Goal: Information Seeking & Learning: Learn about a topic

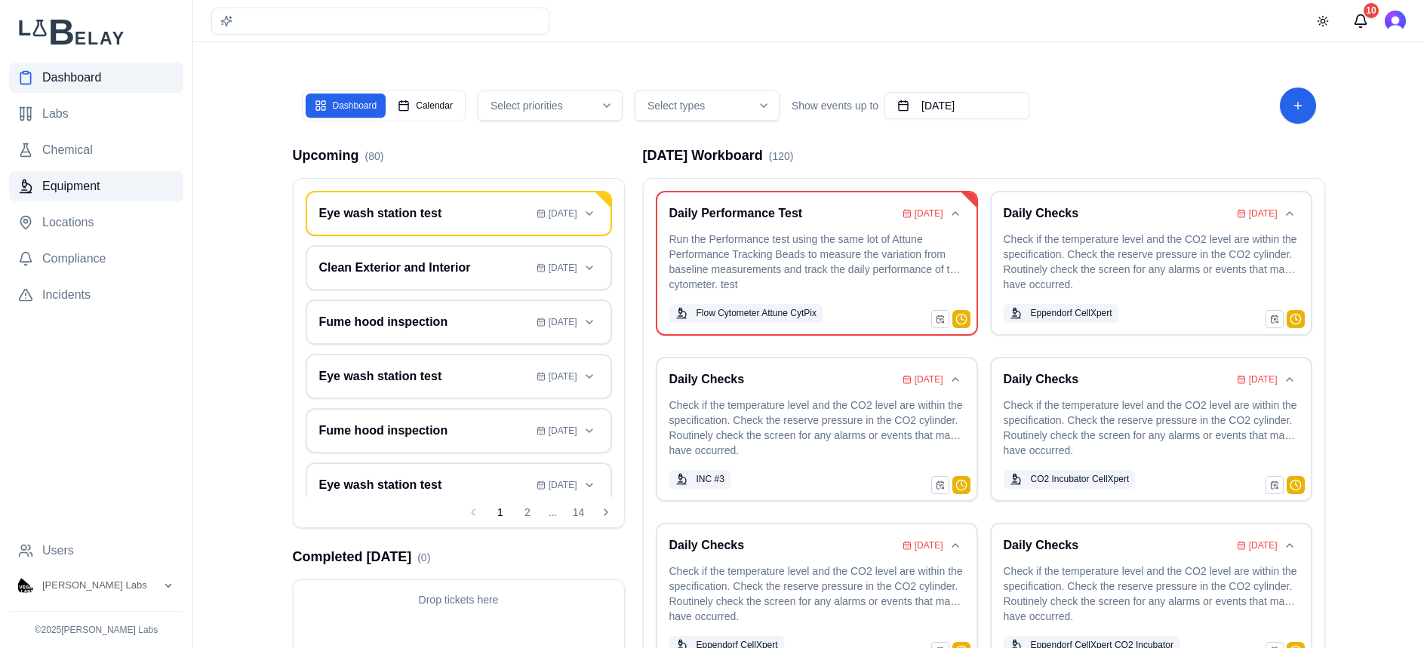
click at [130, 193] on link "Equipment" at bounding box center [96, 186] width 174 height 30
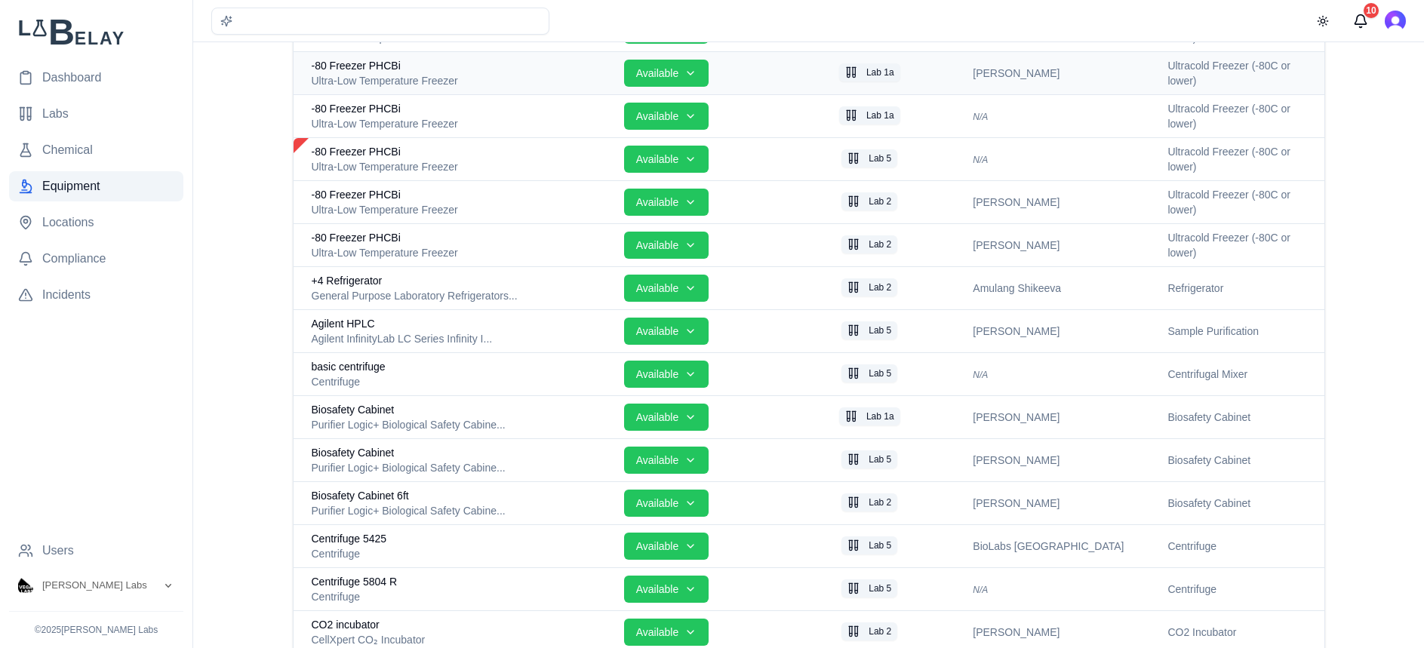
scroll to position [317, 0]
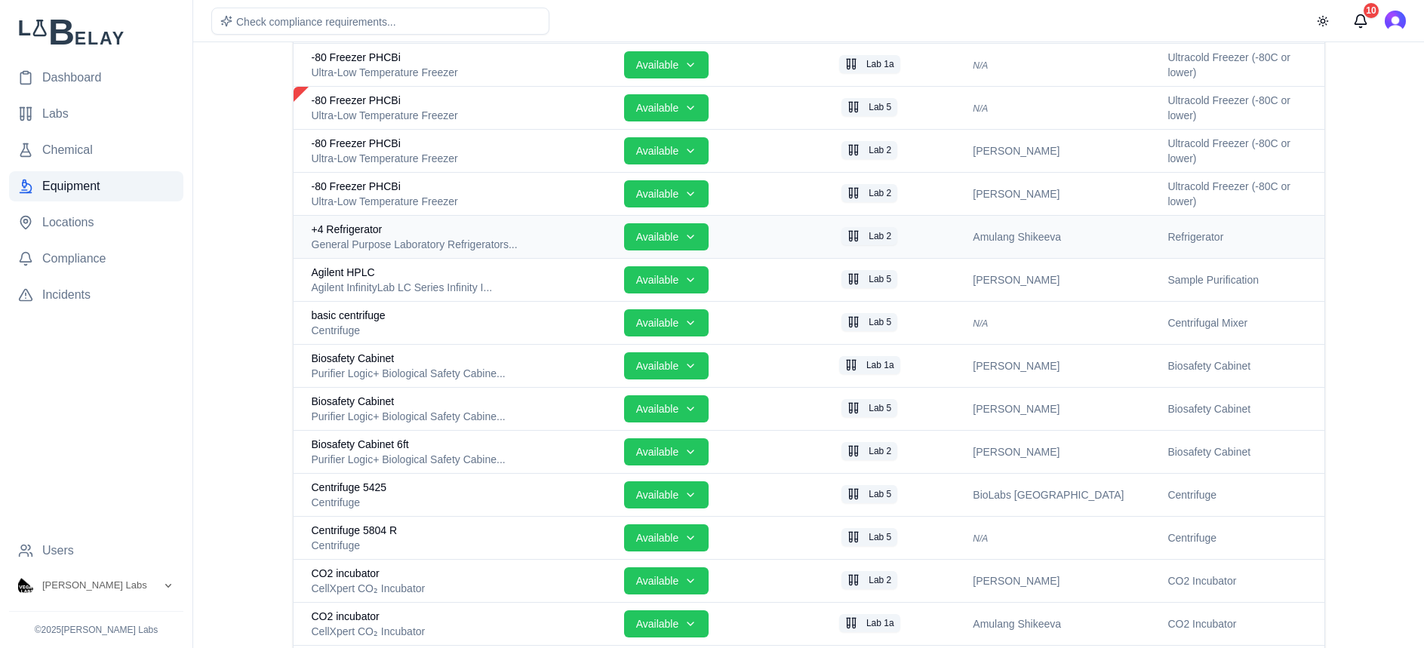
click at [485, 247] on div "General Purpose Laboratory Refrigerators..." at bounding box center [462, 244] width 300 height 15
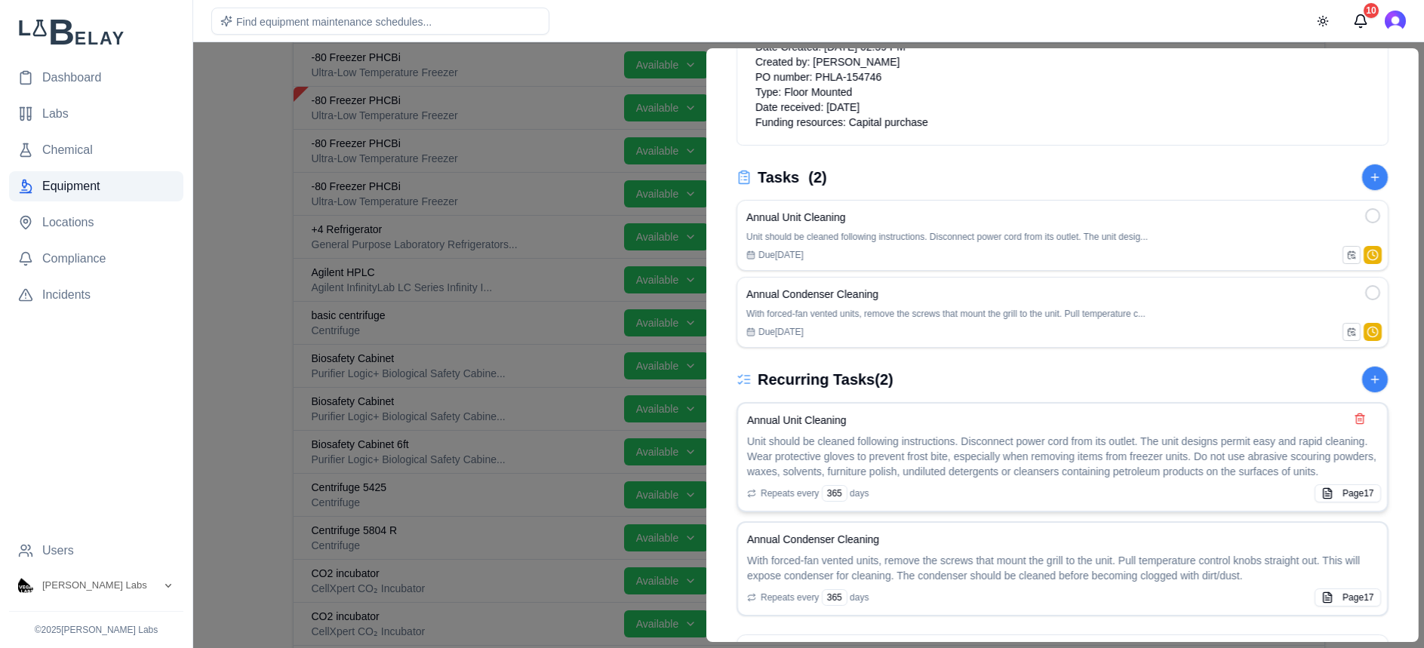
scroll to position [384, 0]
click at [231, 143] on div at bounding box center [712, 345] width 1424 height 606
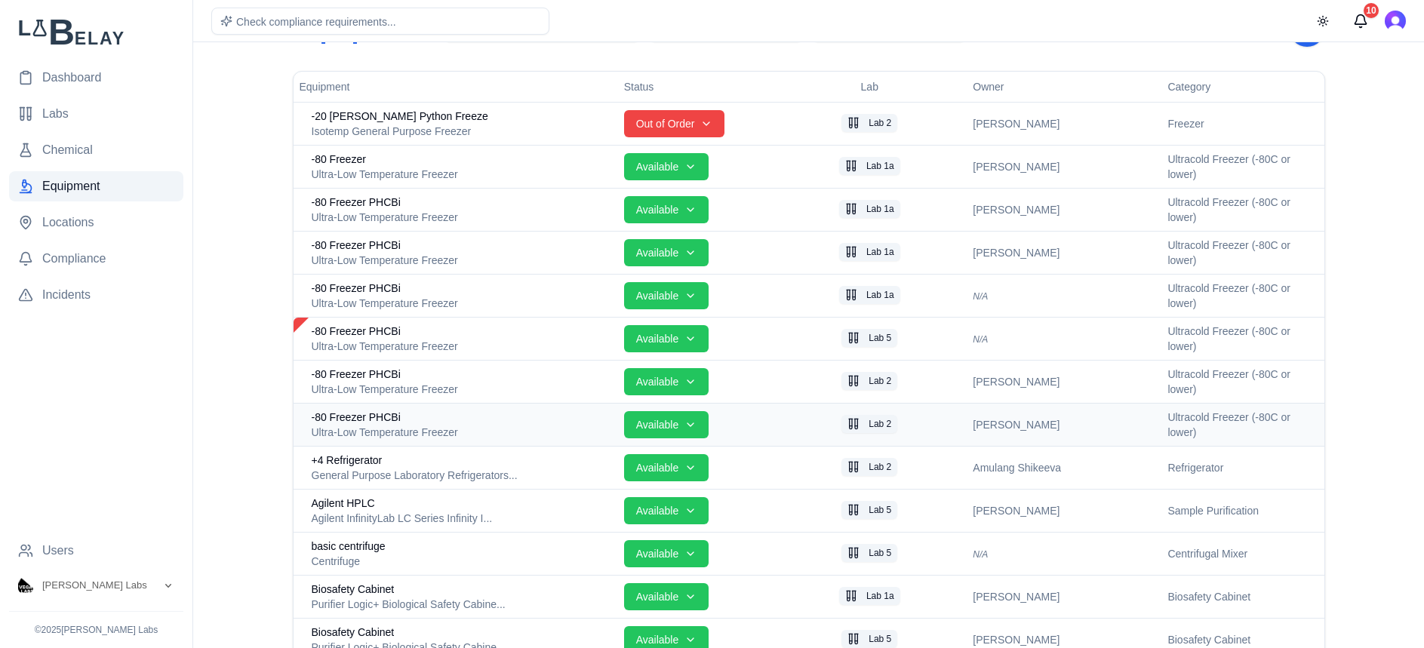
scroll to position [102, 0]
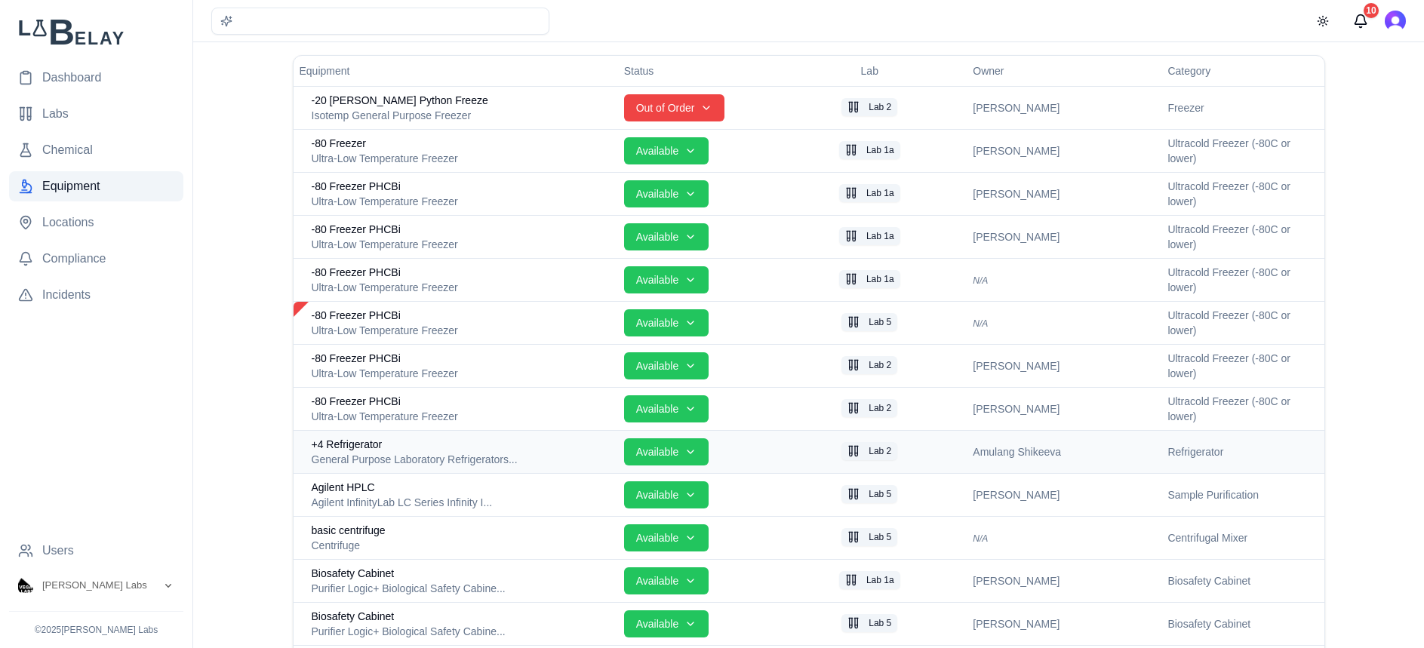
click at [511, 457] on div "General Purpose Laboratory Refrigerators..." at bounding box center [462, 459] width 300 height 15
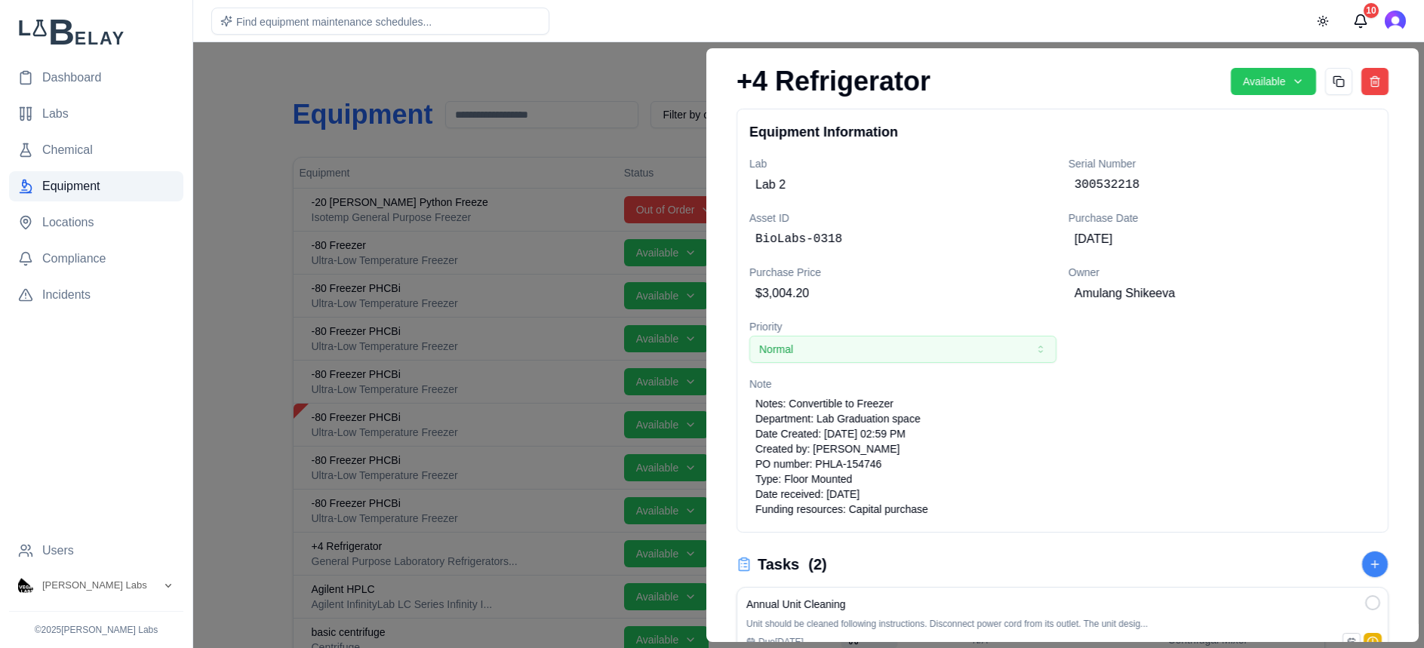
click at [252, 199] on div at bounding box center [712, 345] width 1424 height 606
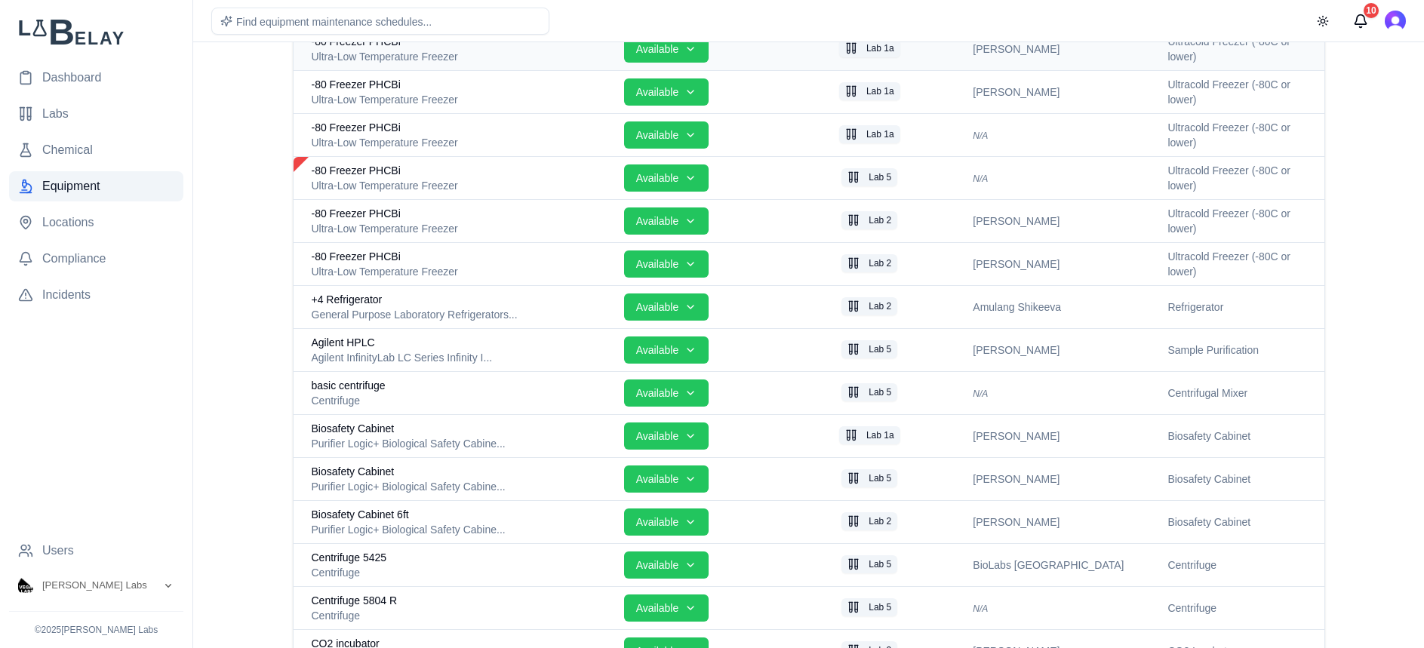
scroll to position [317, 0]
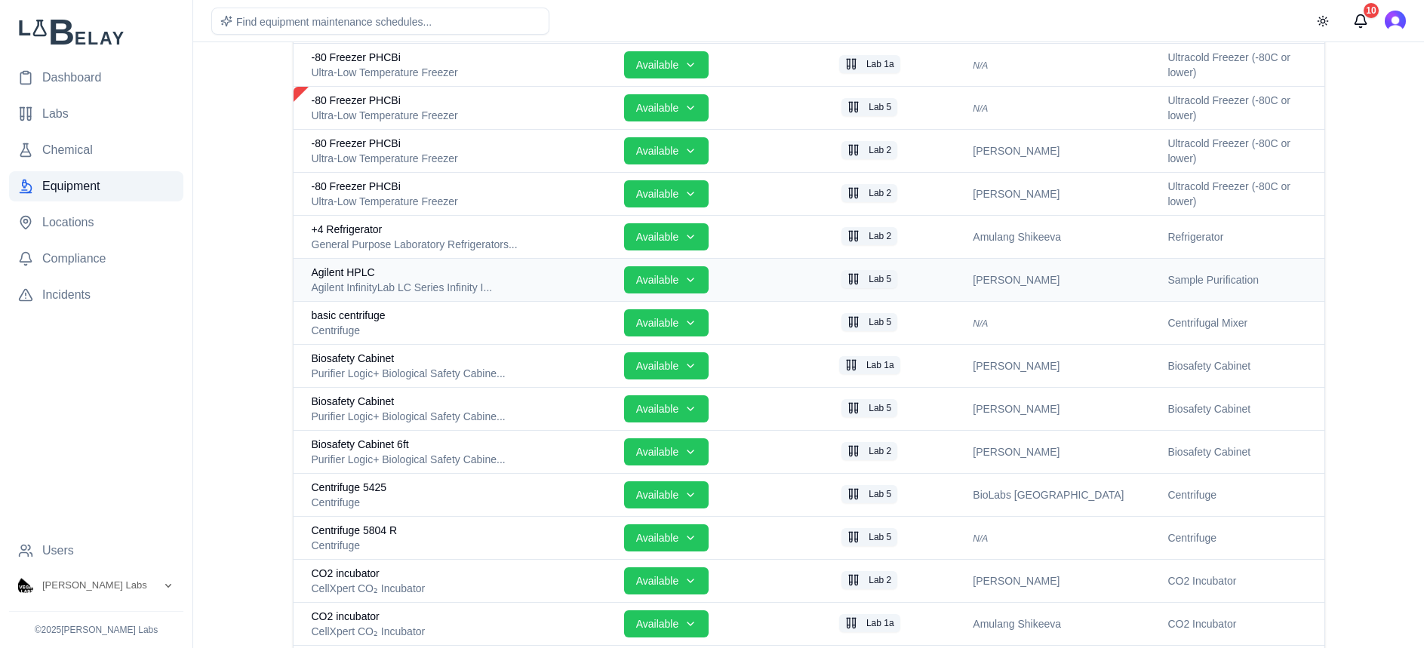
click at [552, 280] on div "Agilent InfinityLab LC Series Infinity I..." at bounding box center [462, 287] width 300 height 15
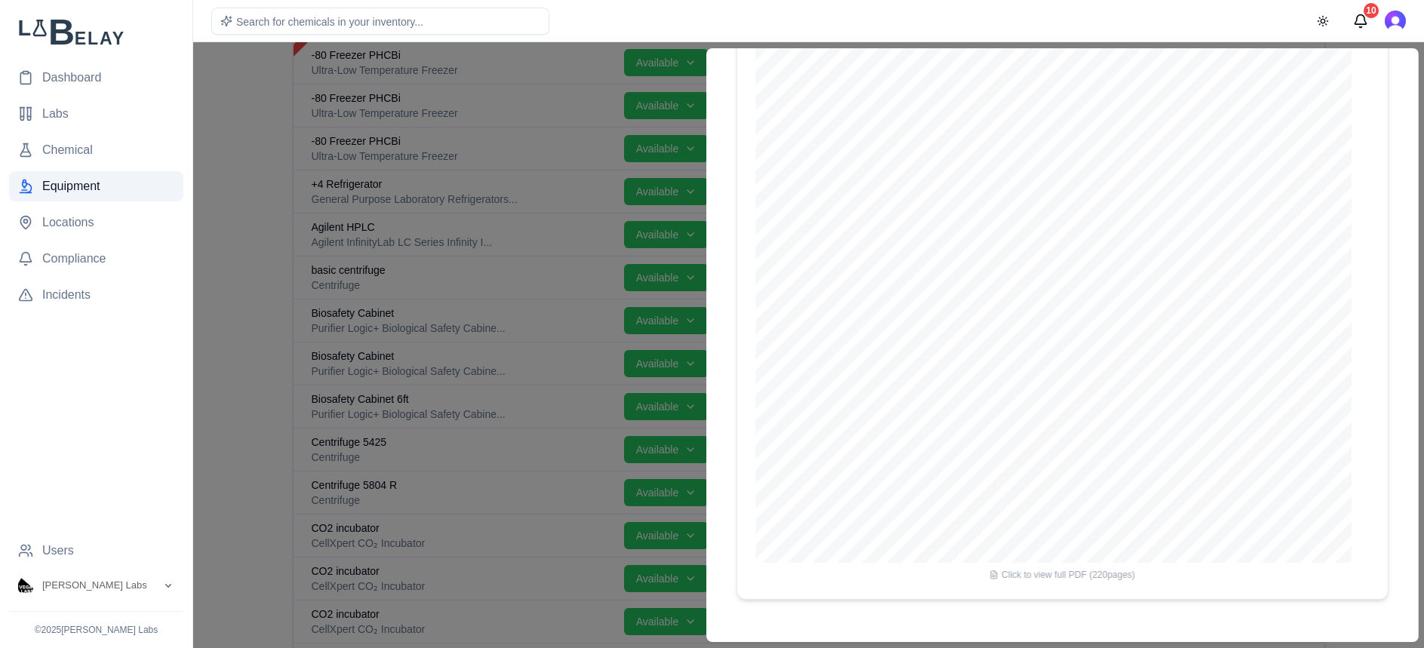
scroll to position [374, 0]
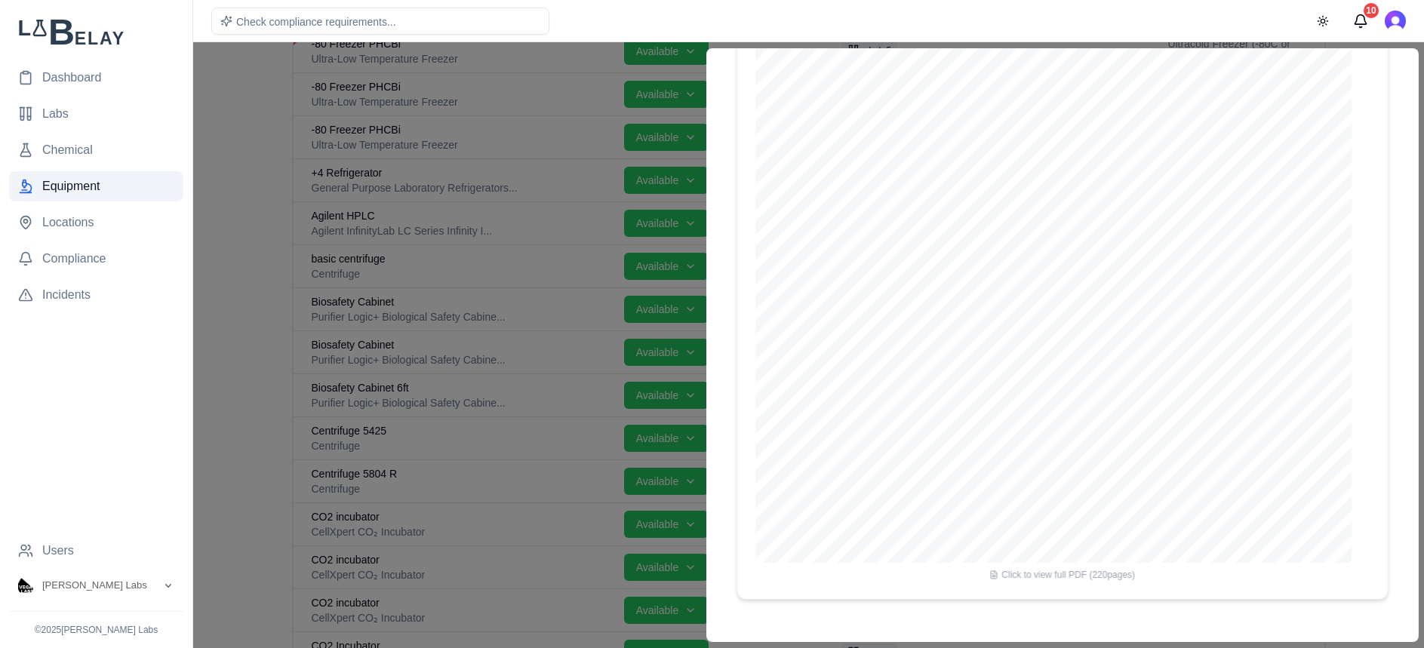
click at [263, 280] on div at bounding box center [712, 345] width 1424 height 606
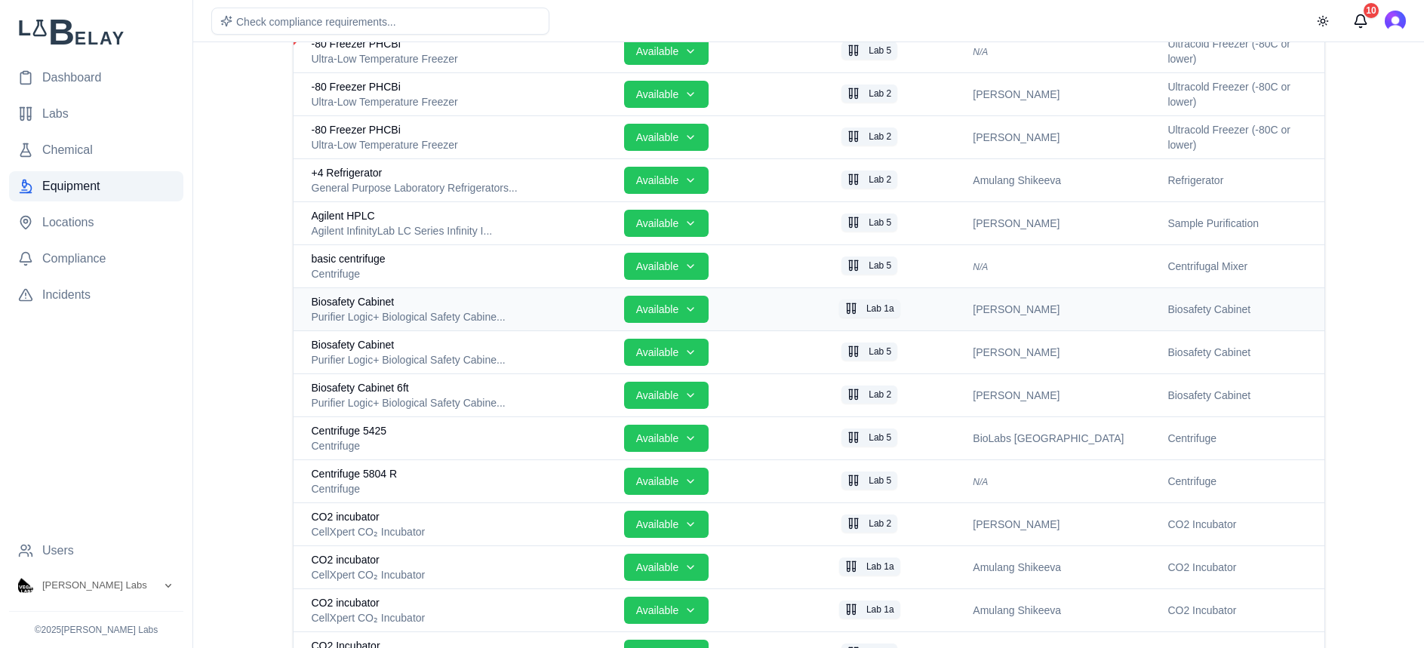
click at [396, 307] on div "Biosafety Cabinet" at bounding box center [462, 301] width 300 height 15
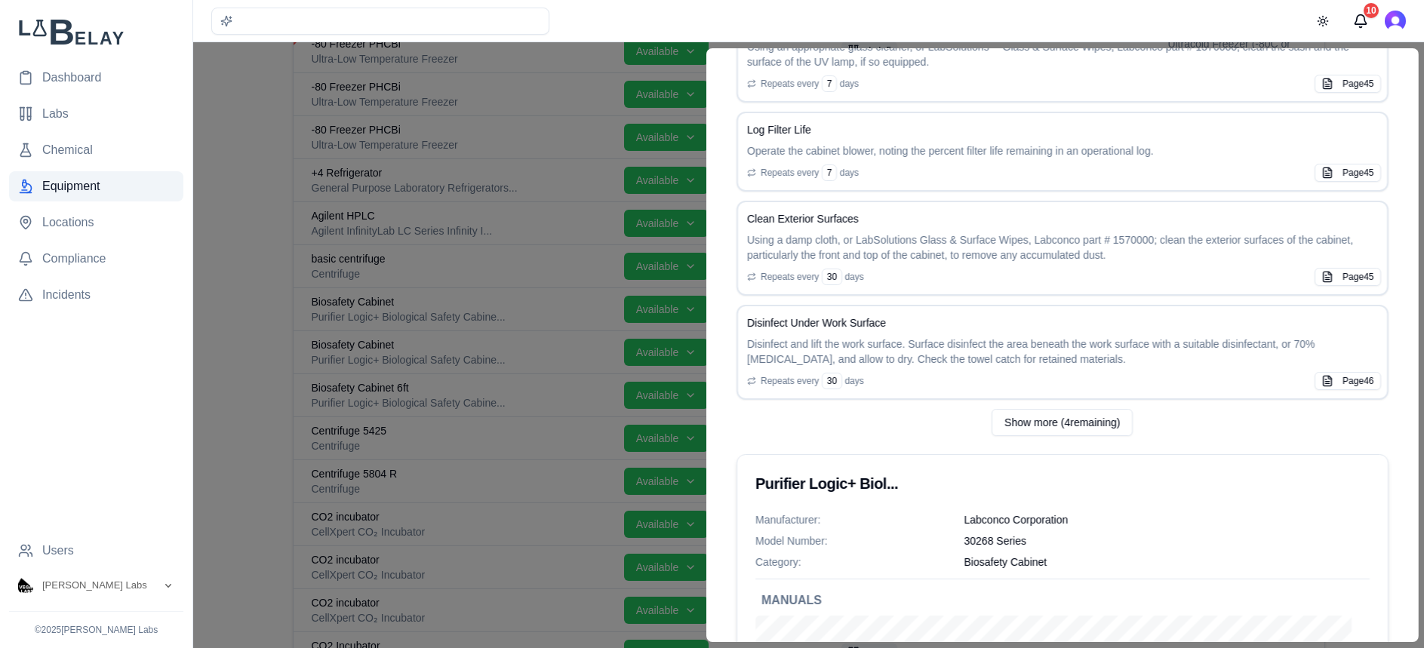
scroll to position [1087, 0]
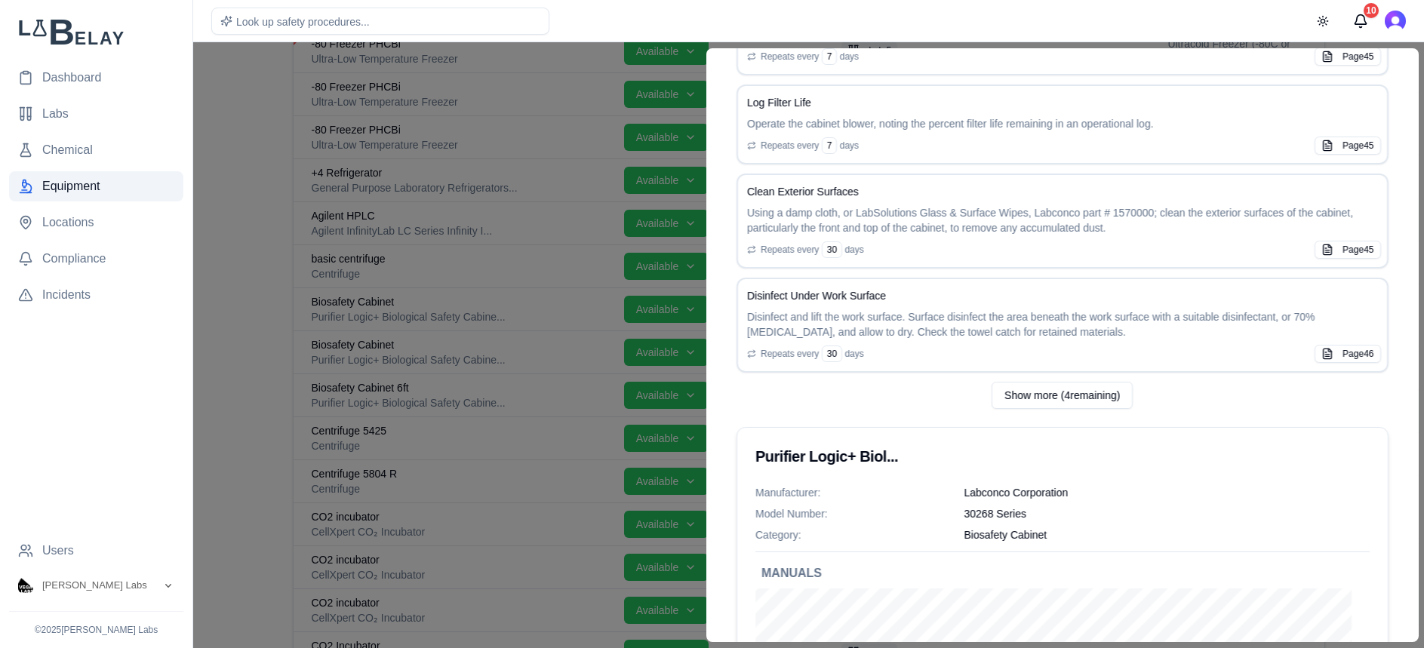
click at [964, 506] on p "30268 Series" at bounding box center [1166, 513] width 405 height 15
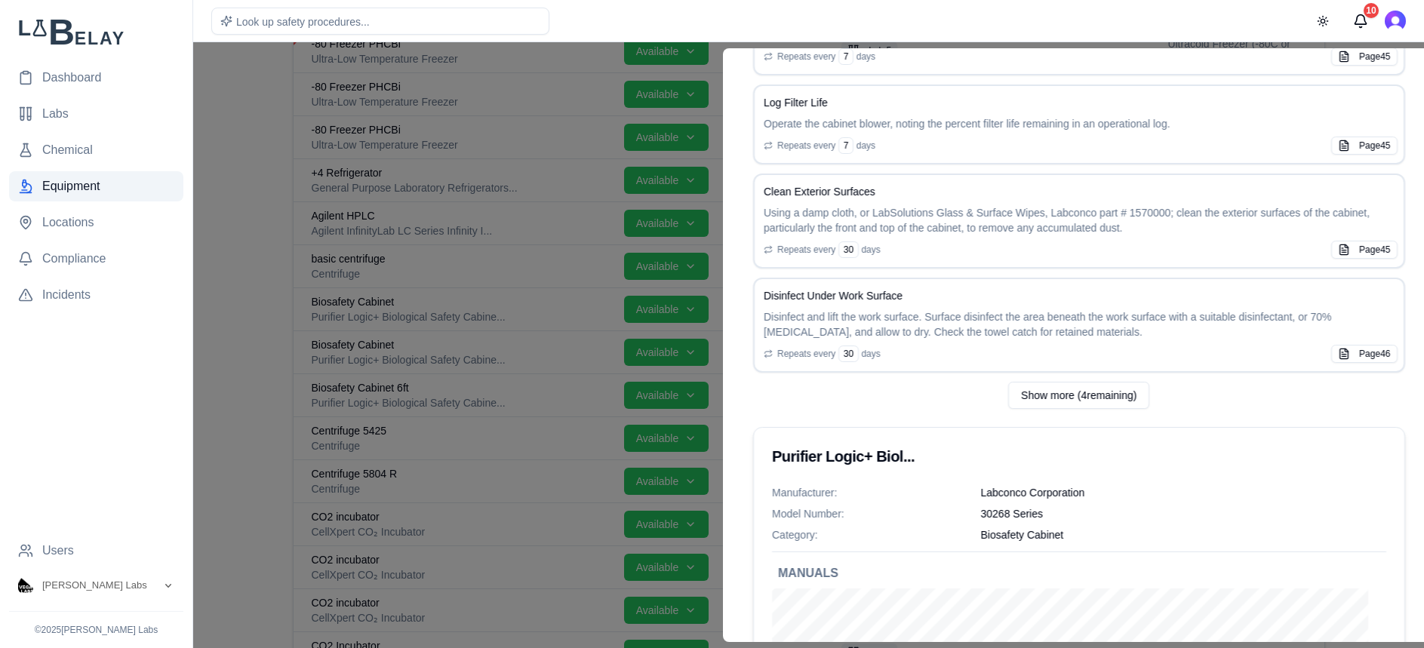
drag, startPoint x: 959, startPoint y: 497, endPoint x: 980, endPoint y: 500, distance: 21.3
click at [980, 506] on p "30268 Series" at bounding box center [1182, 513] width 405 height 15
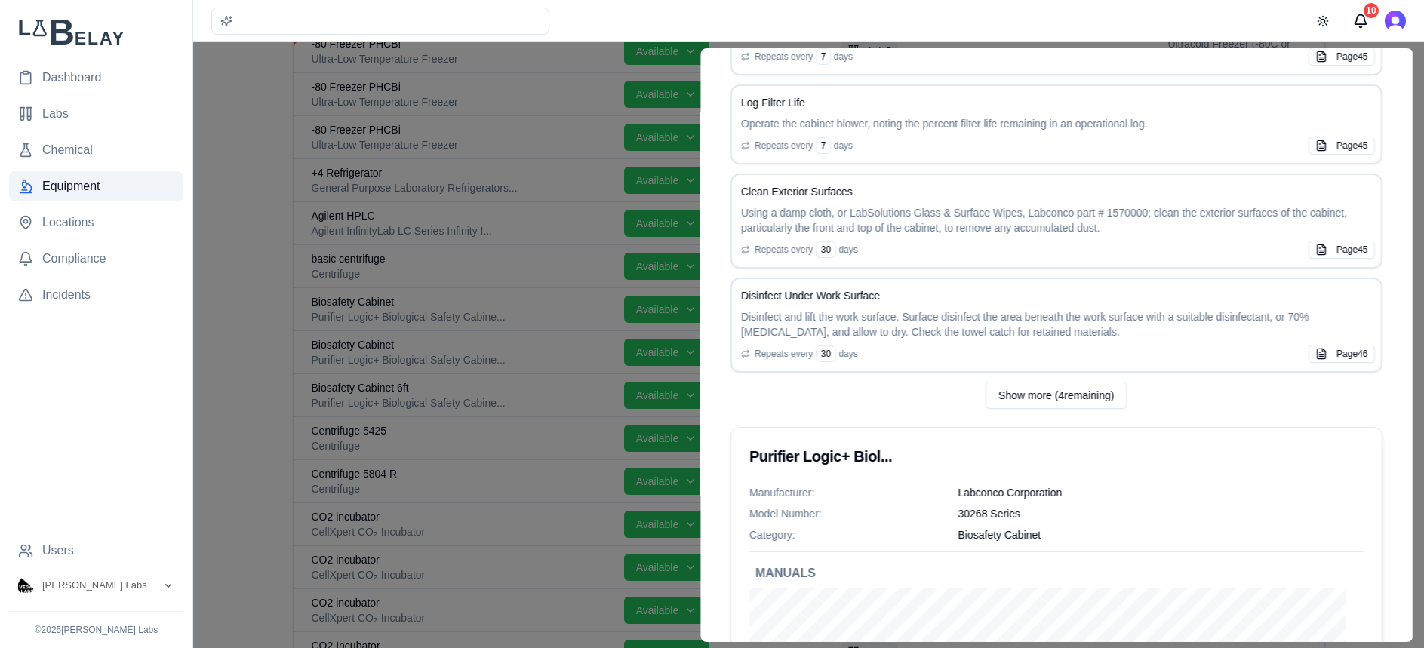
drag, startPoint x: 986, startPoint y: 498, endPoint x: 970, endPoint y: 497, distance: 16.6
click at [970, 506] on p "30268 Series" at bounding box center [1160, 513] width 405 height 15
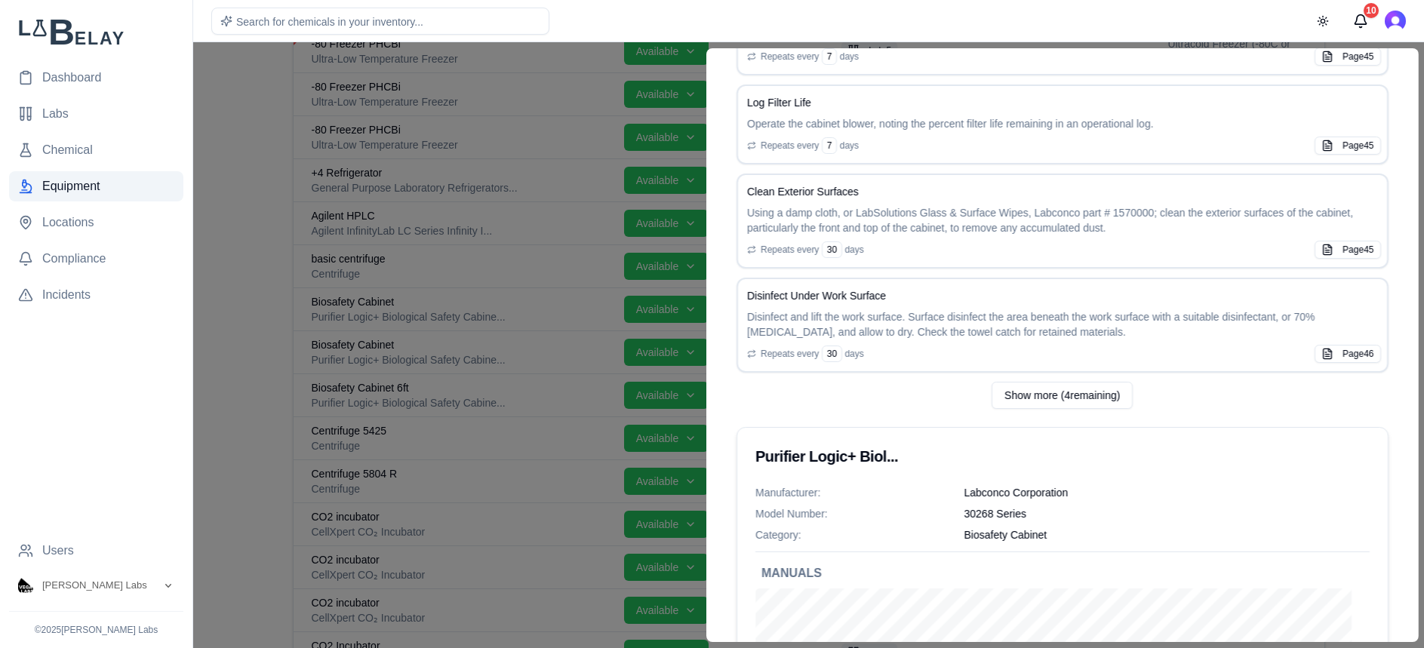
click at [970, 506] on p "30268 Series" at bounding box center [1166, 513] width 405 height 15
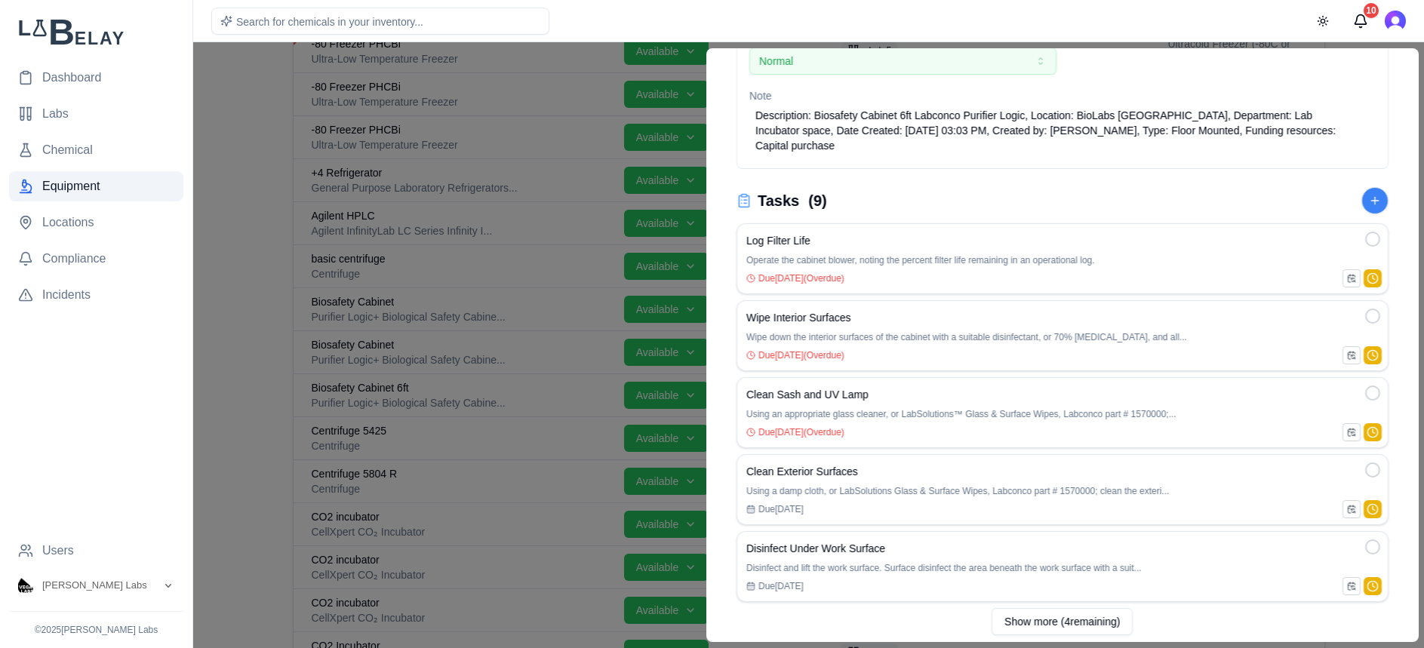
scroll to position [0, 0]
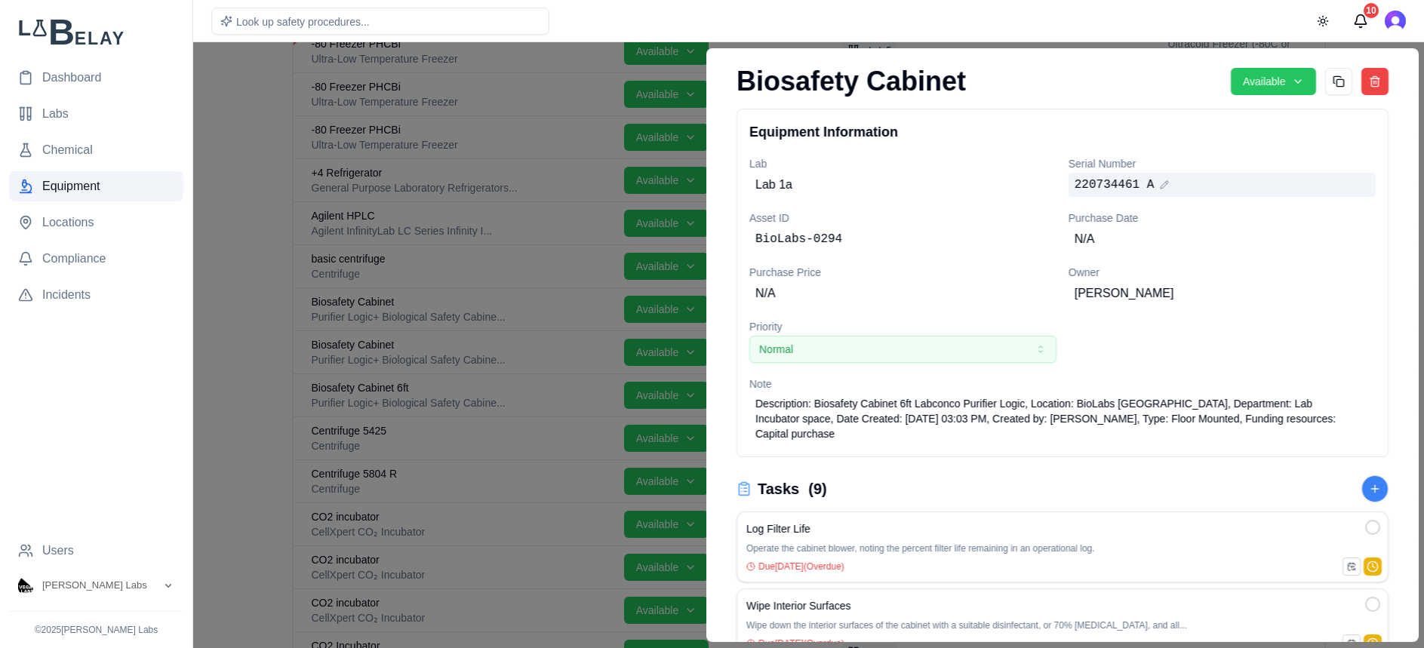
click at [1130, 186] on span "220734461 A" at bounding box center [1114, 185] width 80 height 18
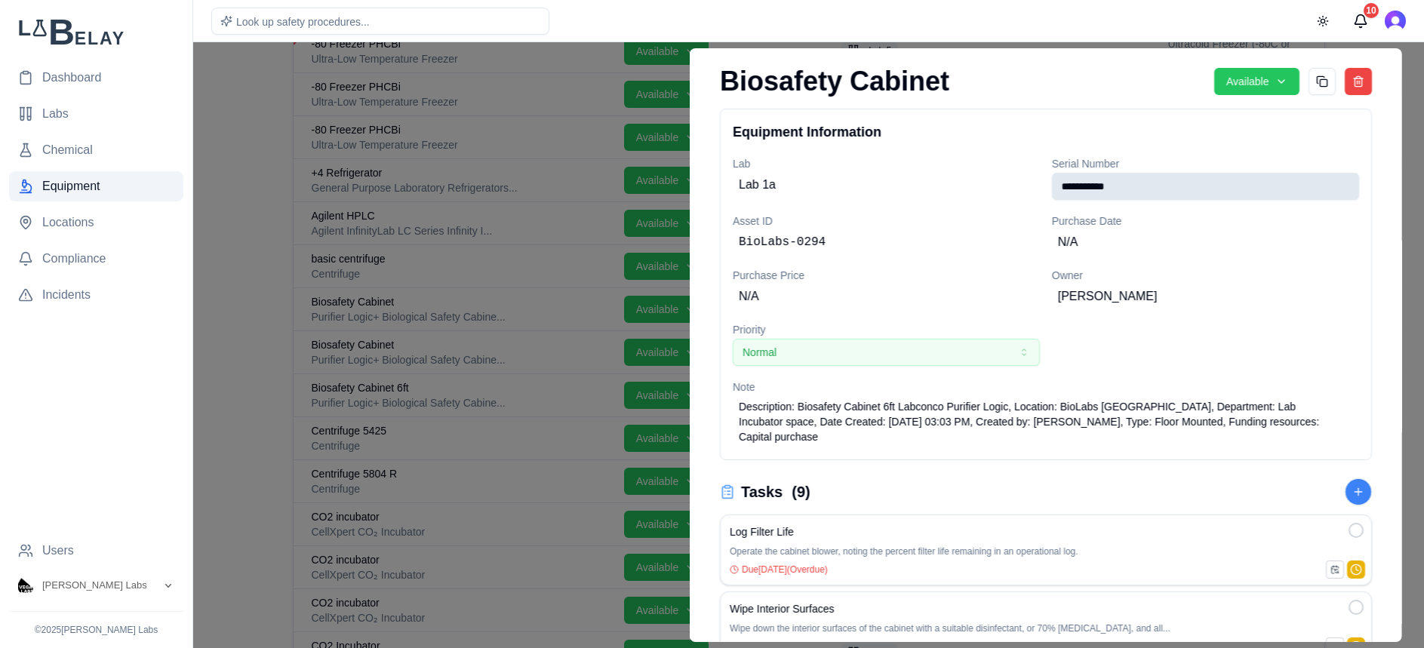
drag, startPoint x: 1142, startPoint y: 186, endPoint x: 1052, endPoint y: 182, distance: 89.9
click at [1052, 182] on input "**********" at bounding box center [1204, 186] width 307 height 27
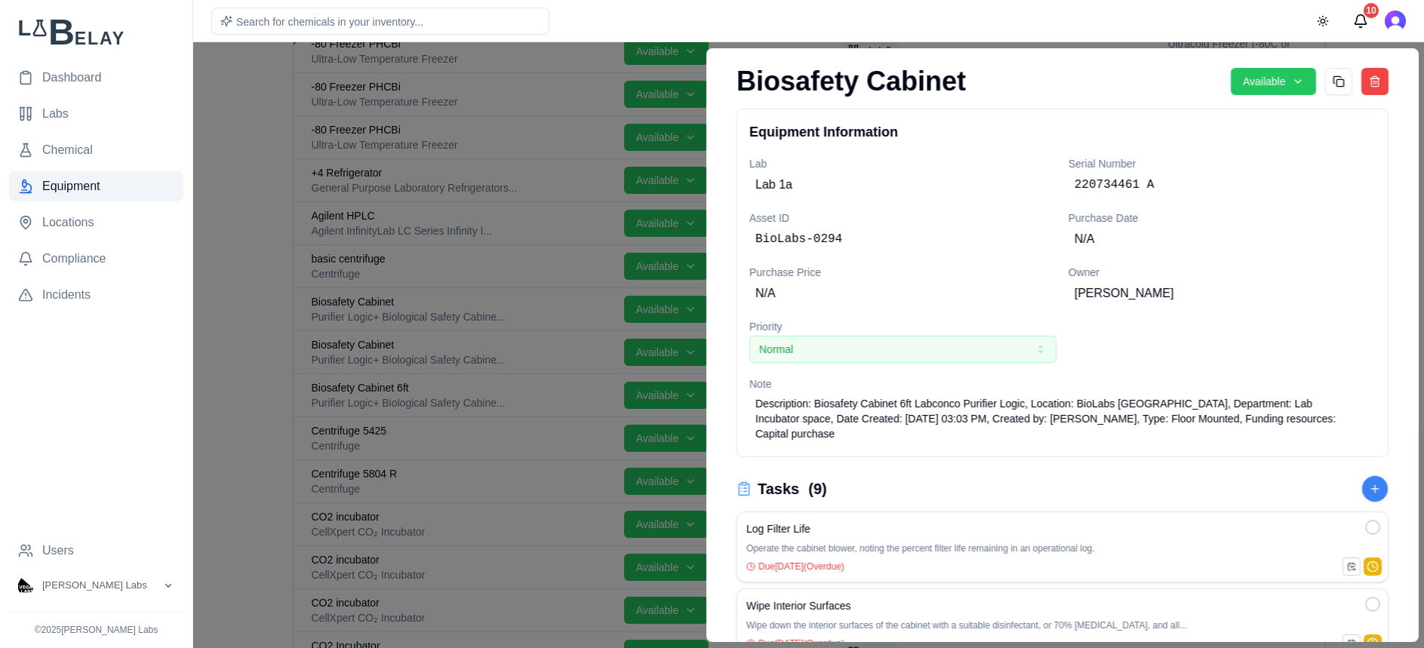
click at [1226, 369] on div "Lab Lab 1a Serial Number 220734461 A Asset ID BioLabs-0294 Purchase Date N/A Pu…" at bounding box center [1062, 300] width 626 height 290
click at [251, 248] on div at bounding box center [712, 345] width 1424 height 606
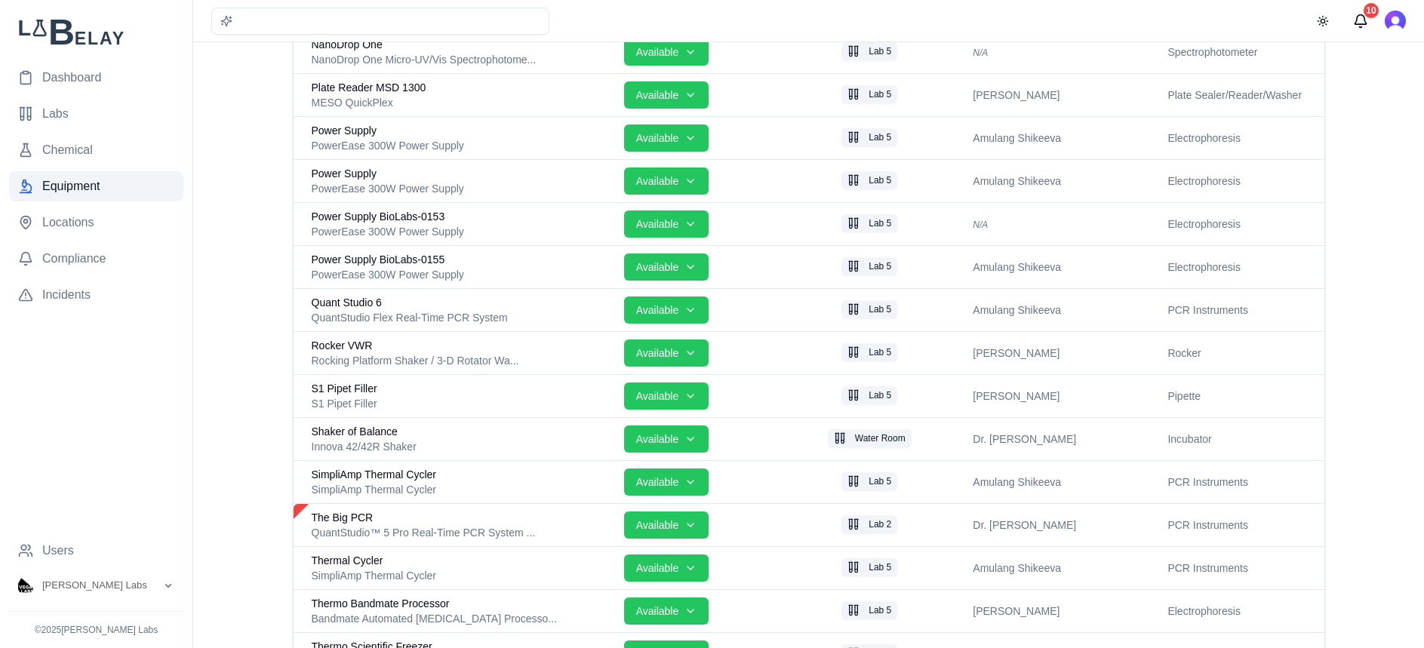
scroll to position [3736, 0]
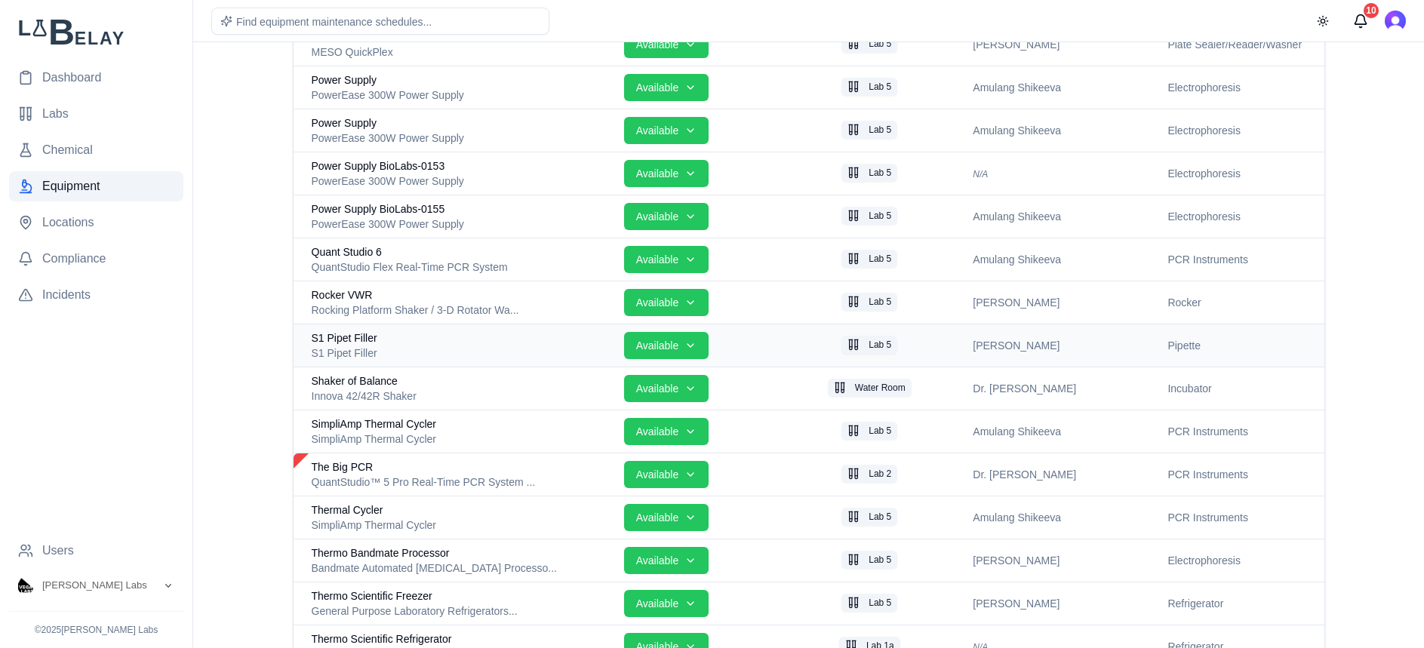
click at [426, 348] on div "S1 Pipet Filler" at bounding box center [462, 353] width 300 height 15
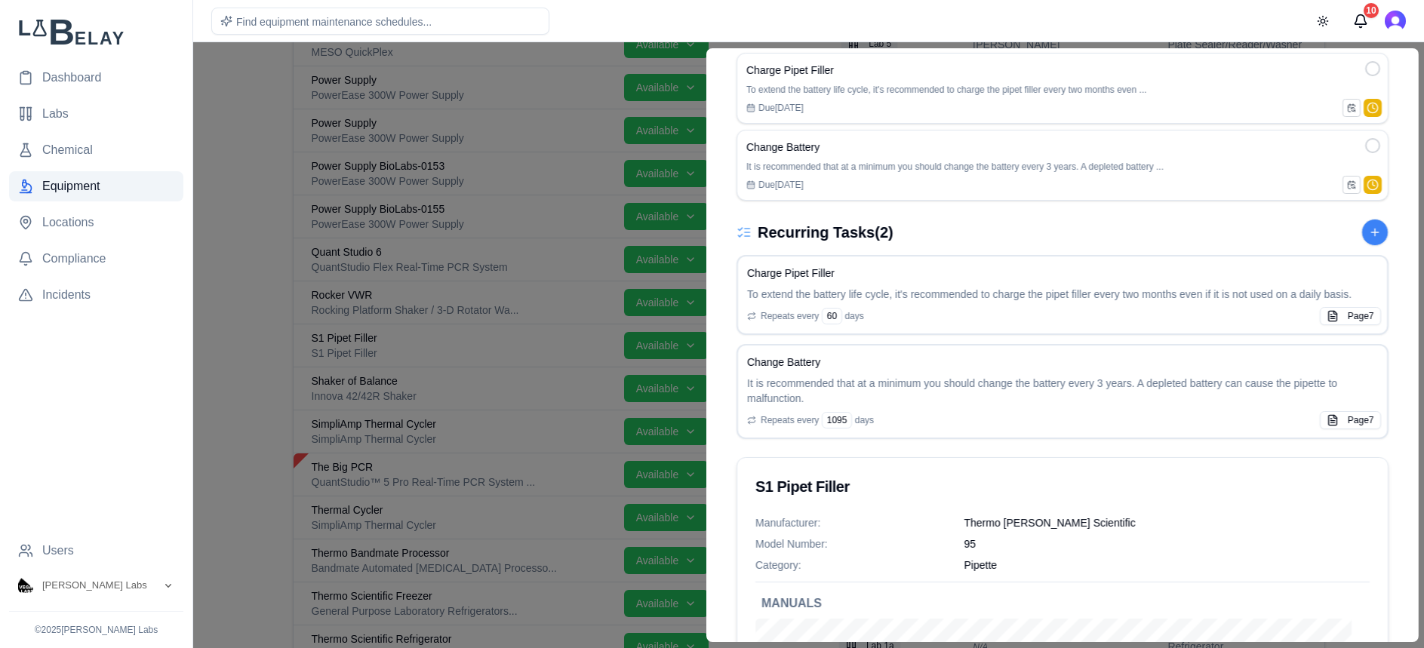
scroll to position [442, 0]
